Goal: Task Accomplishment & Management: Complete application form

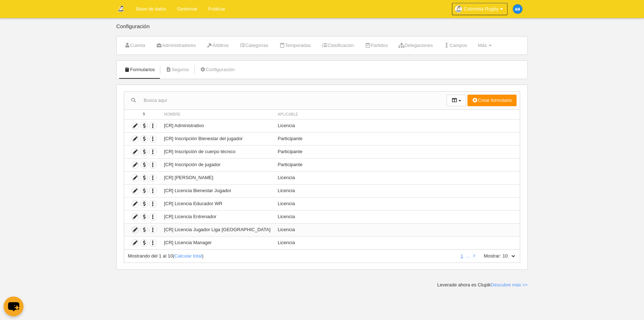
click at [135, 229] on icon at bounding box center [135, 229] width 7 height 7
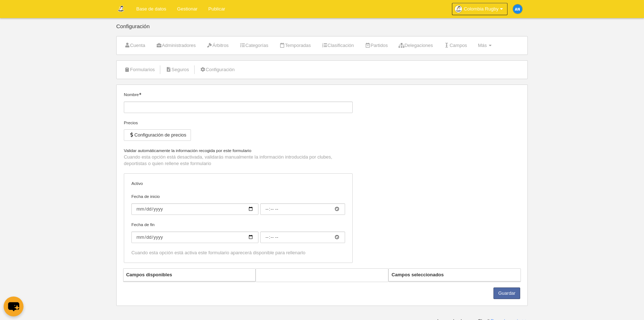
type input "[CR] Licencia Jugador Liga [GEOGRAPHIC_DATA]"
checkbox input "true"
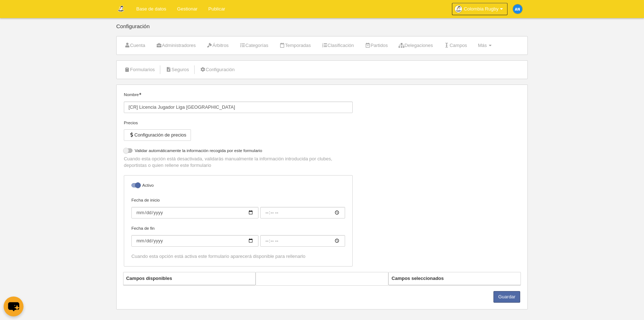
select select "selected"
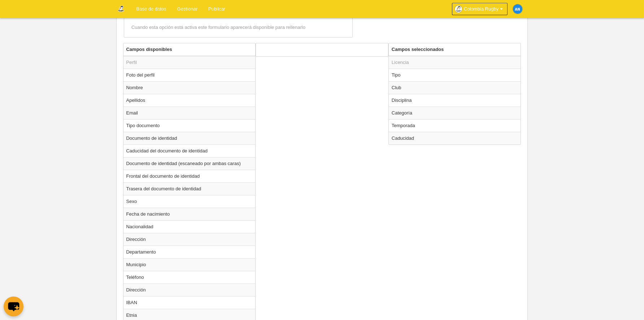
scroll to position [289, 0]
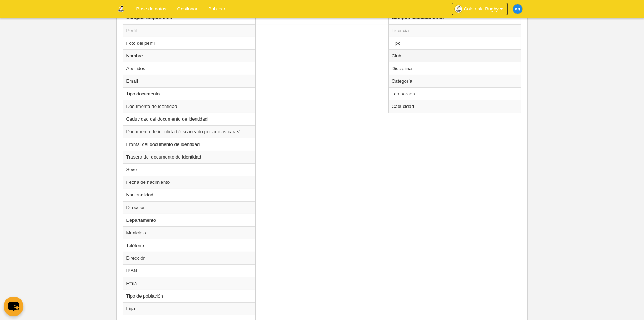
click at [407, 57] on td "Club" at bounding box center [455, 55] width 132 height 13
radio input "true"
select select "9721149"
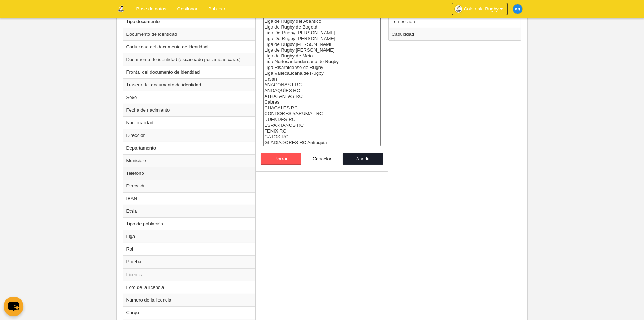
scroll to position [397, 0]
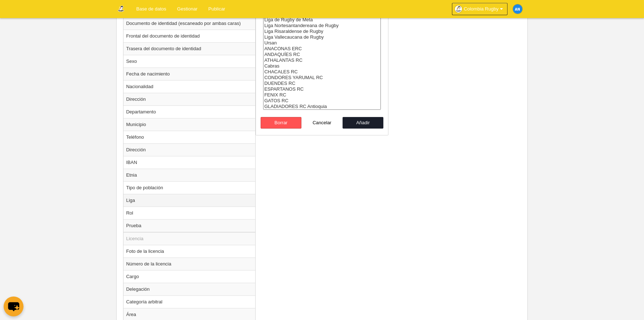
click at [197, 203] on td "Liga" at bounding box center [189, 200] width 132 height 13
radio input "true"
select select
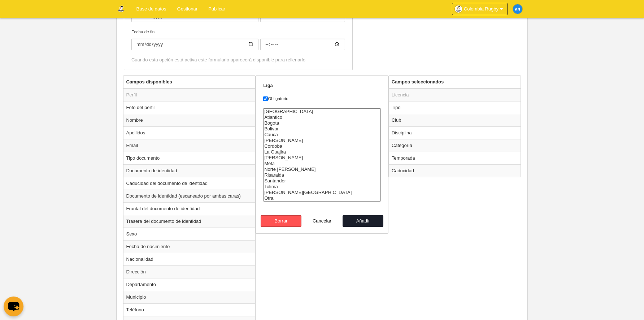
scroll to position [217, 0]
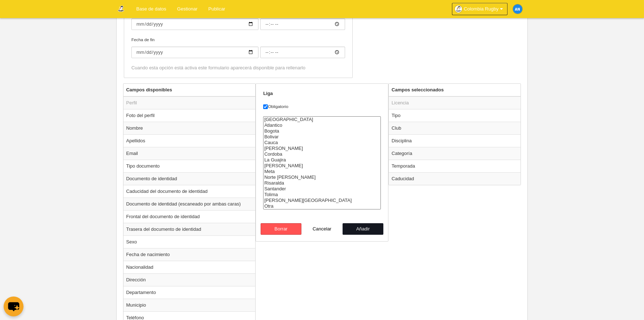
click at [369, 230] on button "Añadir" at bounding box center [362, 229] width 41 height 12
radio input "false"
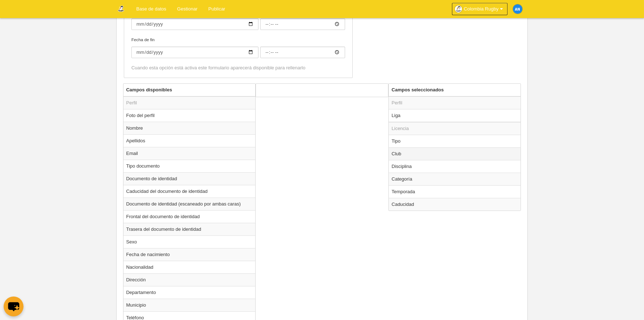
click at [428, 154] on td "Club" at bounding box center [455, 153] width 132 height 13
radio input "true"
select select "9721149"
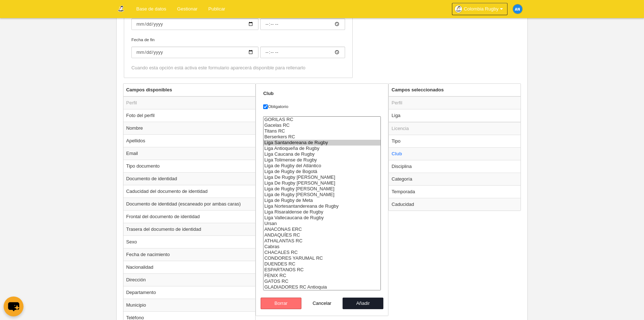
click at [287, 302] on button "Borrar" at bounding box center [281, 303] width 41 height 12
radio input "false"
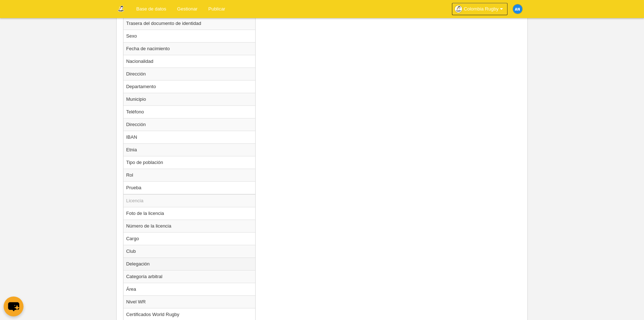
scroll to position [433, 0]
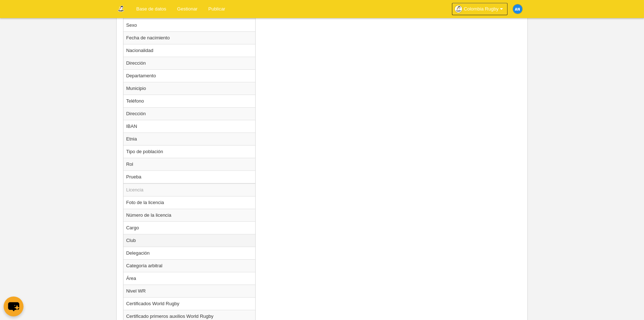
click at [180, 240] on td "Club" at bounding box center [189, 240] width 132 height 13
radio input "true"
select select
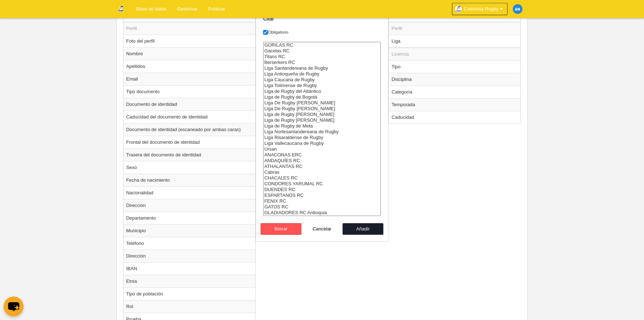
scroll to position [217, 0]
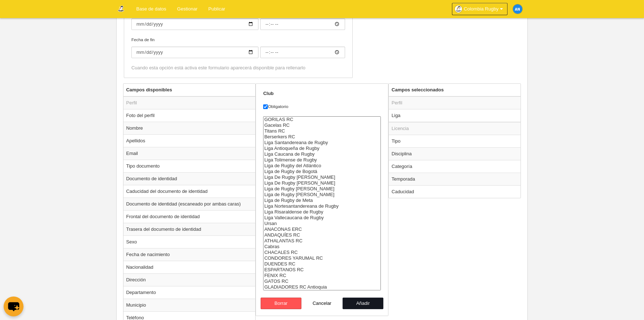
click at [361, 304] on button "Añadir" at bounding box center [362, 303] width 41 height 12
radio input "false"
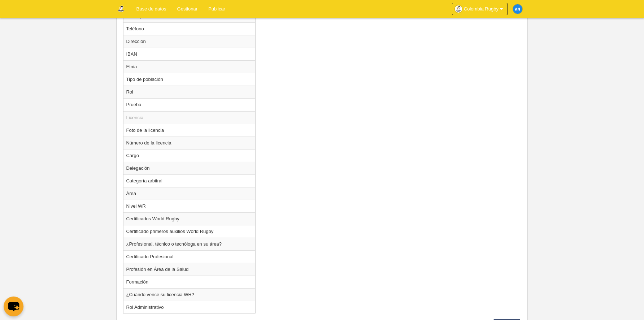
scroll to position [540, 0]
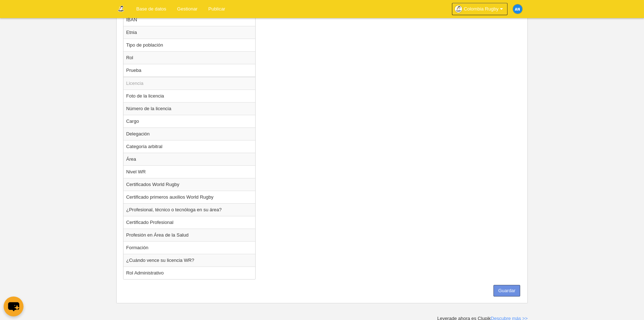
click at [503, 288] on button "Guardar" at bounding box center [506, 291] width 27 height 12
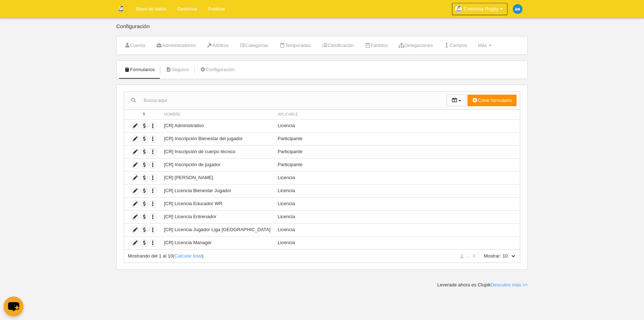
click at [136, 9] on link "Base de datos" at bounding box center [151, 9] width 41 height 18
